Goal: Information Seeking & Learning: Learn about a topic

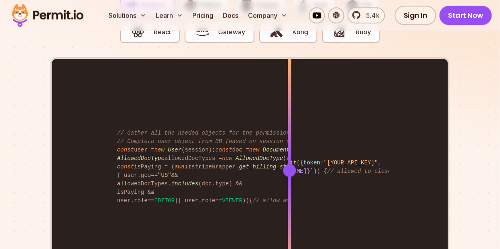
scroll to position [1613, 0]
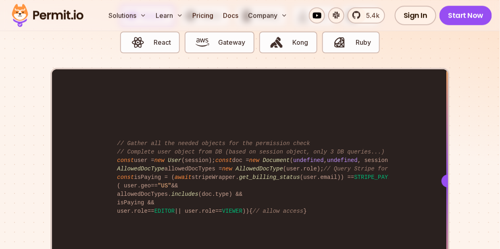
drag, startPoint x: 290, startPoint y: 169, endPoint x: 464, endPoint y: 167, distance: 174.2
click at [464, 167] on section "Fully functional authorization in 5 minutes Just add permit.check() to your cod…" at bounding box center [250, 113] width 500 height 504
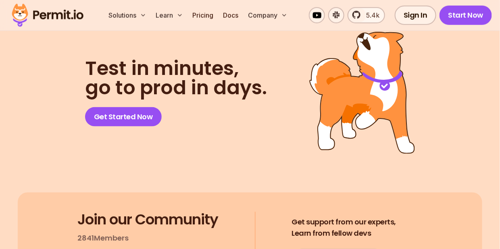
scroll to position [4371, 0]
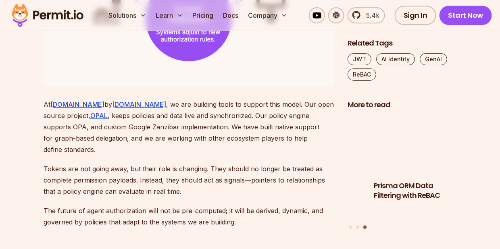
scroll to position [2850, 0]
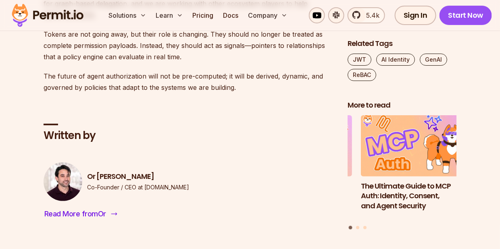
click at [94, 220] on span "Read More from Or" at bounding box center [75, 214] width 62 height 11
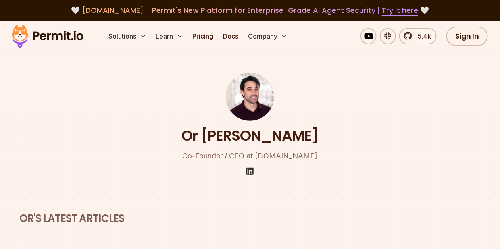
click at [248, 173] on img at bounding box center [250, 172] width 10 height 10
